Goal: Information Seeking & Learning: Learn about a topic

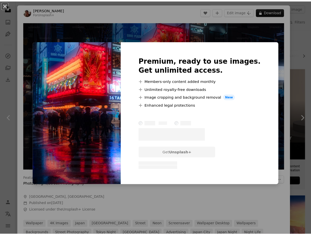
scroll to position [350, 0]
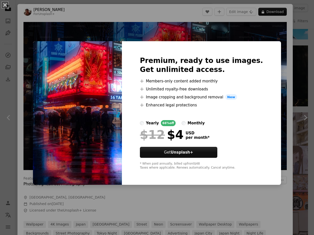
click at [291, 64] on div "An X shape Premium, ready to use images. Get unlimited access. A plus sign Memb…" at bounding box center [157, 117] width 314 height 235
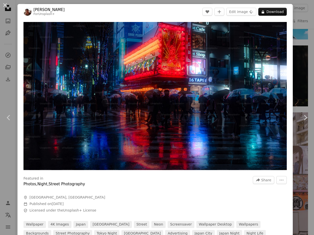
click at [291, 23] on div "An X shape Chevron left Chevron right [PERSON_NAME] For Unsplash+ A heart A plu…" at bounding box center [157, 117] width 314 height 235
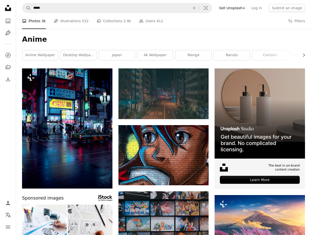
click at [3, 11] on icon "Unsplash logo Unsplash Home" at bounding box center [8, 8] width 10 height 10
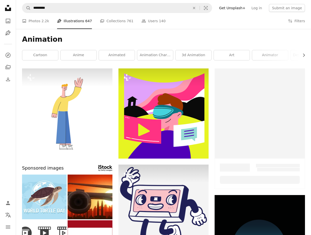
scroll to position [225, 0]
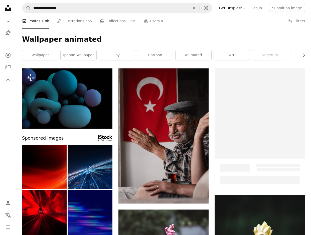
scroll to position [175, 0]
